Goal: Understand process/instructions: Learn how to perform a task or action

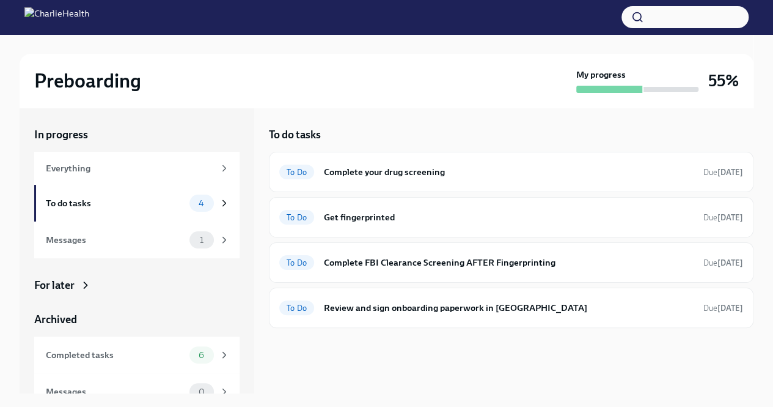
click at [510, 369] on div "To do tasks To Do Complete your drug screening Due [DATE] To Do Get fingerprint…" at bounding box center [511, 250] width 485 height 285
click at [503, 212] on h6 "Get fingerprinted" at bounding box center [509, 216] width 370 height 13
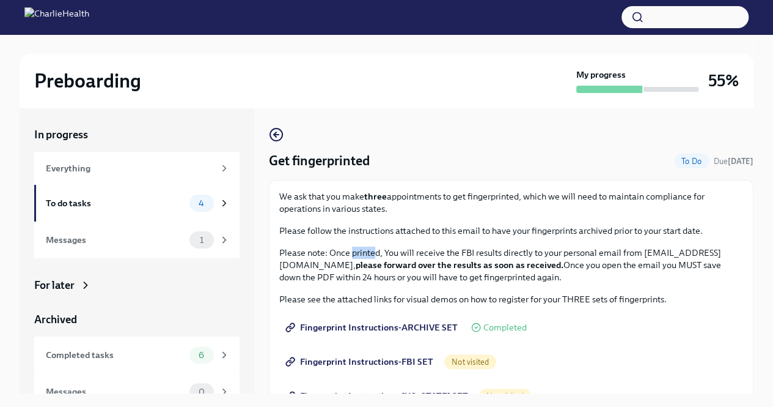
drag, startPoint x: 350, startPoint y: 252, endPoint x: 376, endPoint y: 254, distance: 25.7
click at [376, 254] on p "Please note: Once printed, You will receive the FBI results directly to your pe…" at bounding box center [511, 264] width 464 height 37
click at [392, 257] on p "Please note: Once printed, You will receive the FBI results directly to your pe…" at bounding box center [511, 264] width 464 height 37
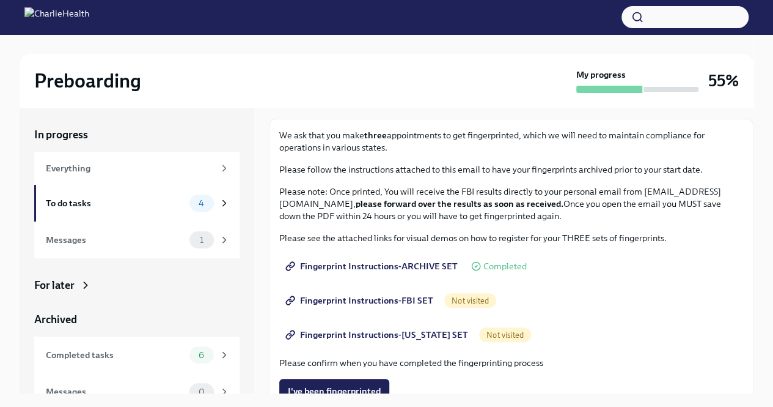
click at [394, 262] on span "Fingerprint Instructions-ARCHIVE SET" at bounding box center [373, 266] width 170 height 12
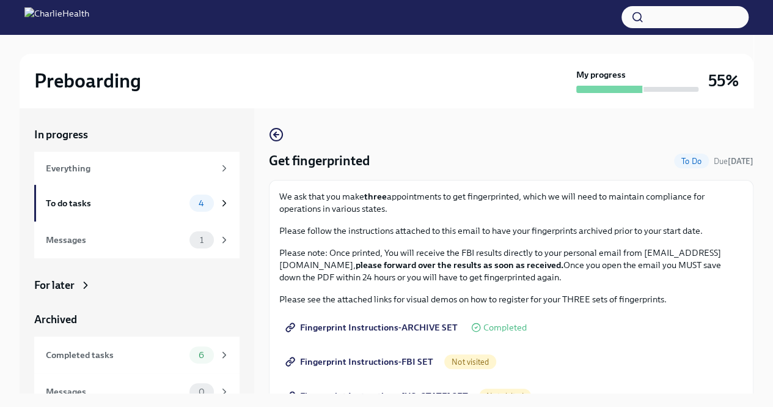
click at [398, 363] on span "Fingerprint Instructions-FBI SET" at bounding box center [360, 361] width 145 height 12
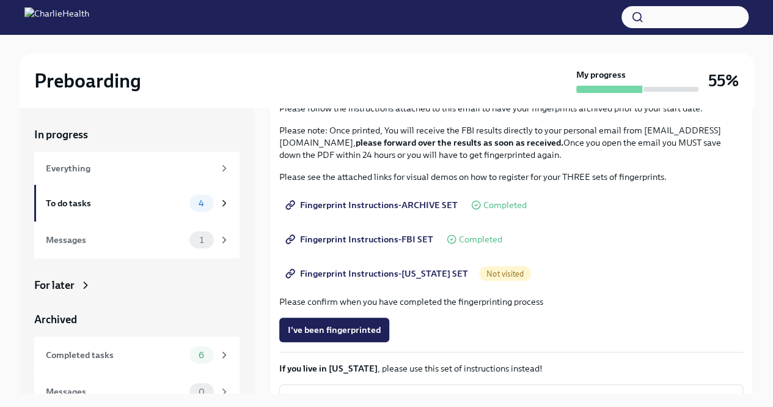
scroll to position [61, 0]
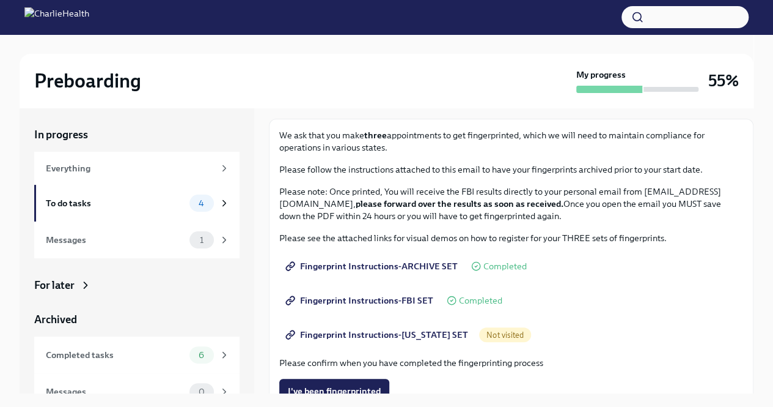
click at [401, 338] on span "Fingerprint Instructions-[US_STATE] SET" at bounding box center [378, 334] width 180 height 12
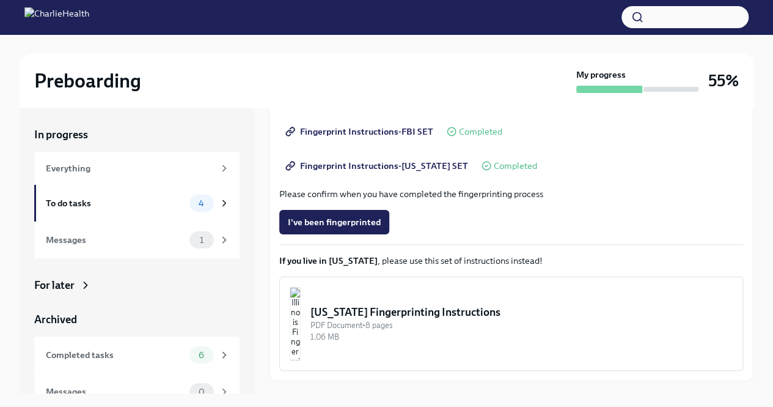
scroll to position [256, 0]
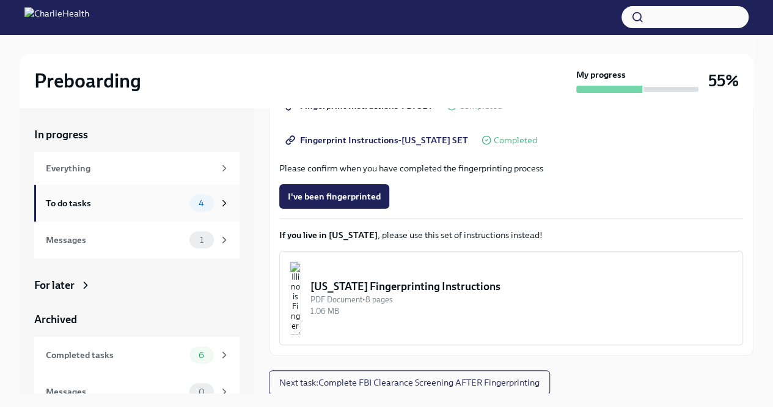
click at [81, 205] on div "To do tasks" at bounding box center [115, 202] width 139 height 13
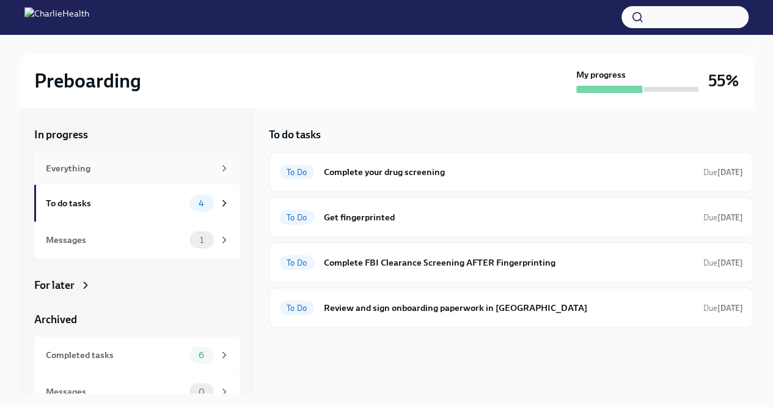
click at [134, 175] on div "Everything" at bounding box center [136, 168] width 205 height 33
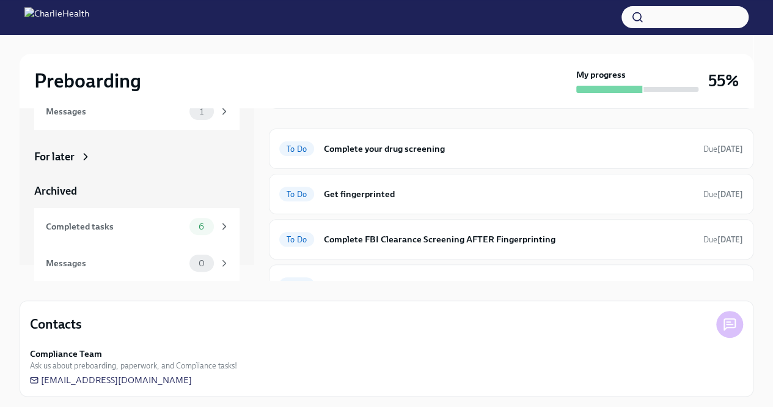
scroll to position [116, 0]
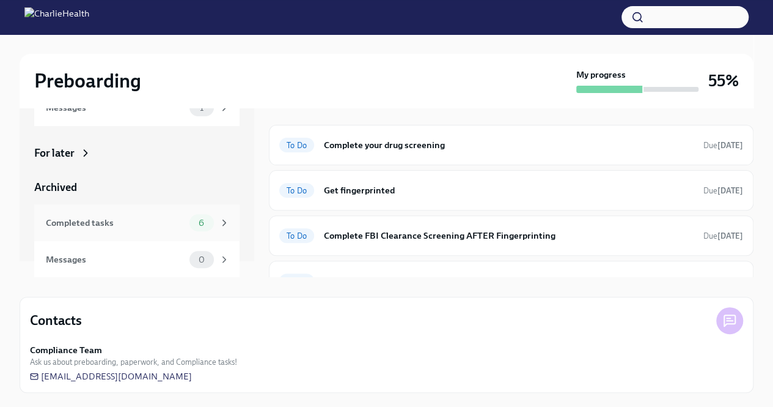
click at [130, 221] on div "Completed tasks" at bounding box center [115, 222] width 139 height 13
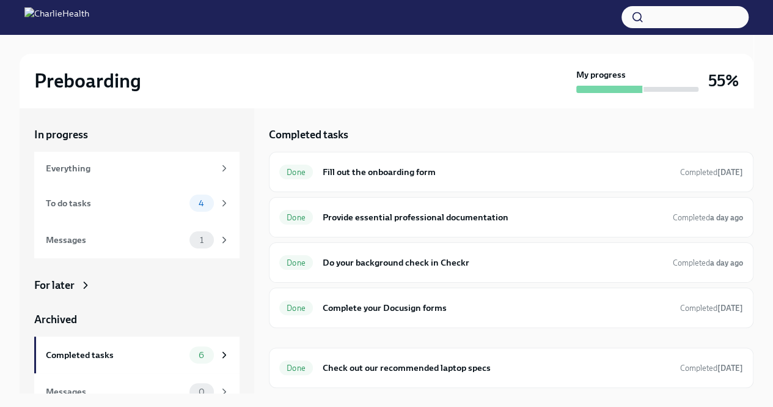
scroll to position [16, 0]
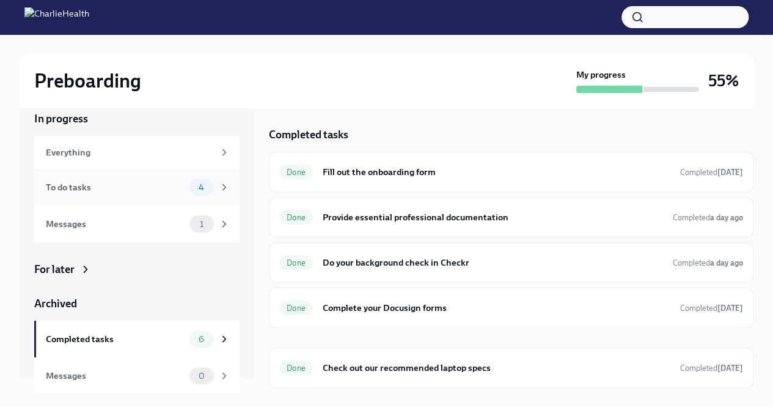
click at [46, 187] on div "To do tasks" at bounding box center [115, 186] width 139 height 13
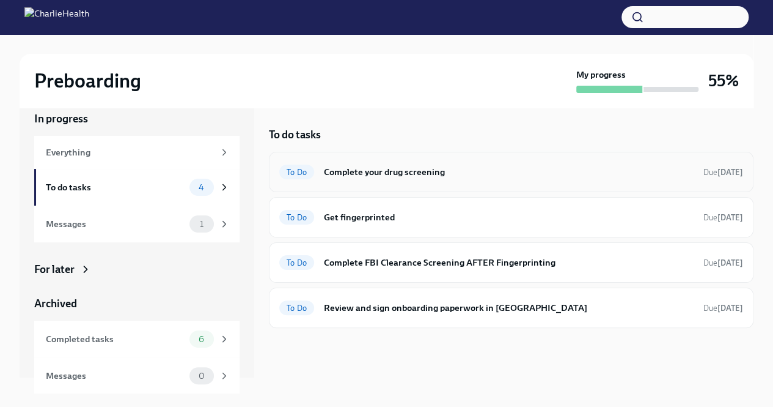
click at [389, 182] on div "To Do Complete your drug screening Due [DATE]" at bounding box center [511, 172] width 485 height 40
click at [390, 172] on h6 "Complete your drug screening" at bounding box center [509, 171] width 370 height 13
